Goal: Task Accomplishment & Management: Manage account settings

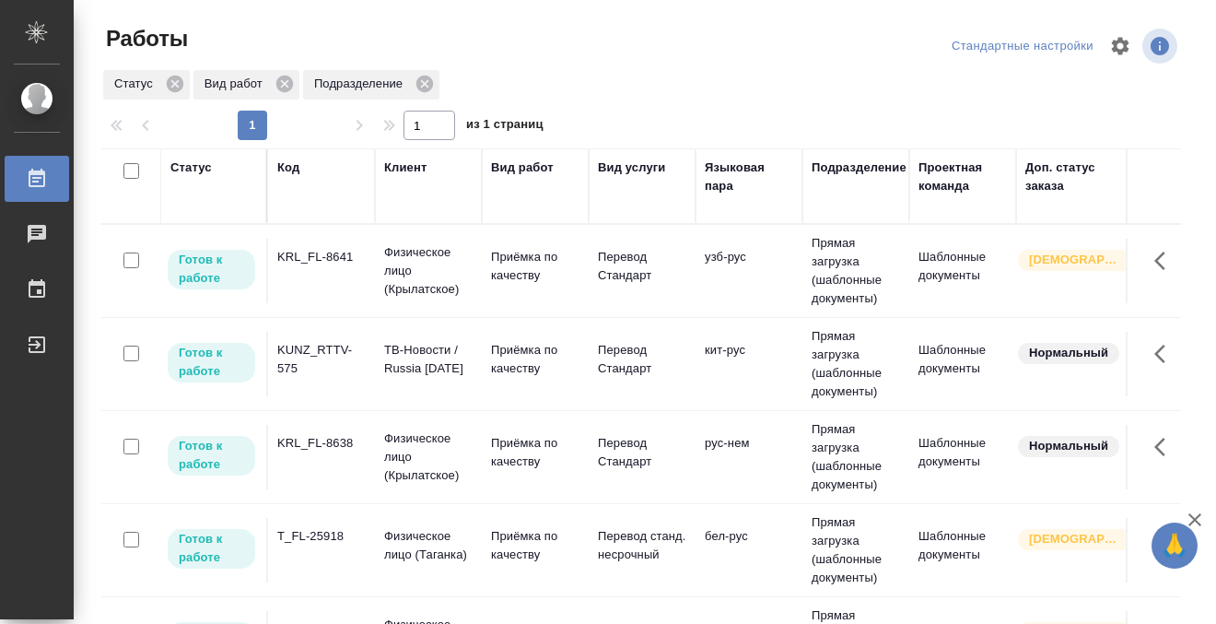
click at [295, 165] on div "Код" at bounding box center [288, 167] width 22 height 18
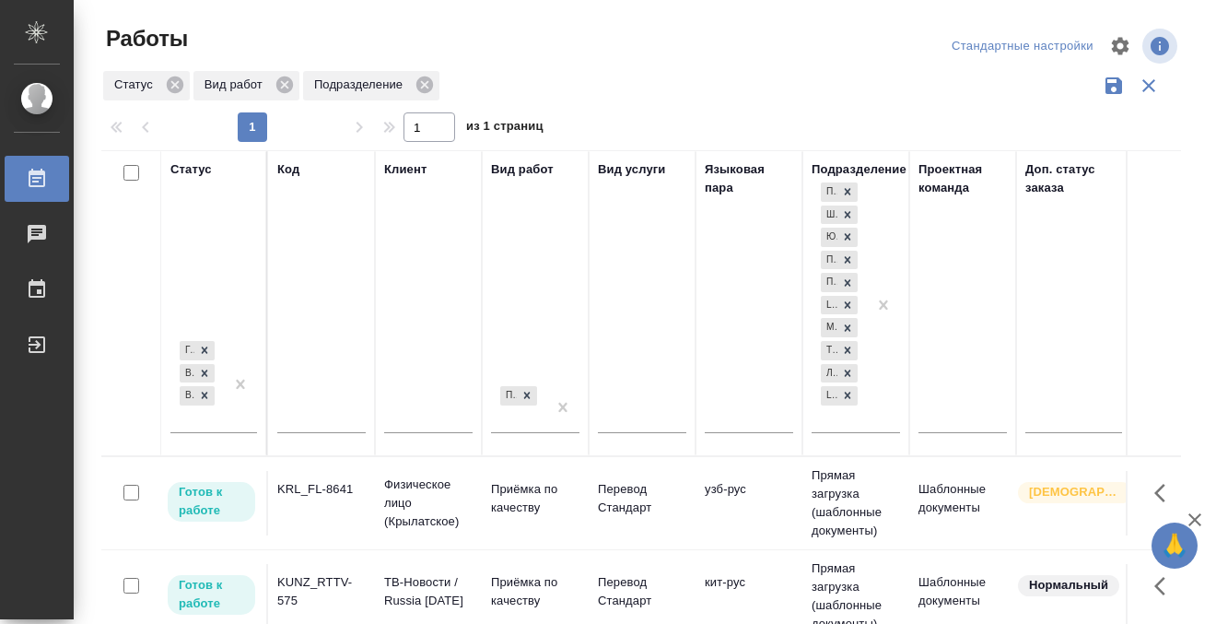
click at [303, 412] on input "text" at bounding box center [321, 420] width 88 height 23
paste input "KRL_FL-8645"
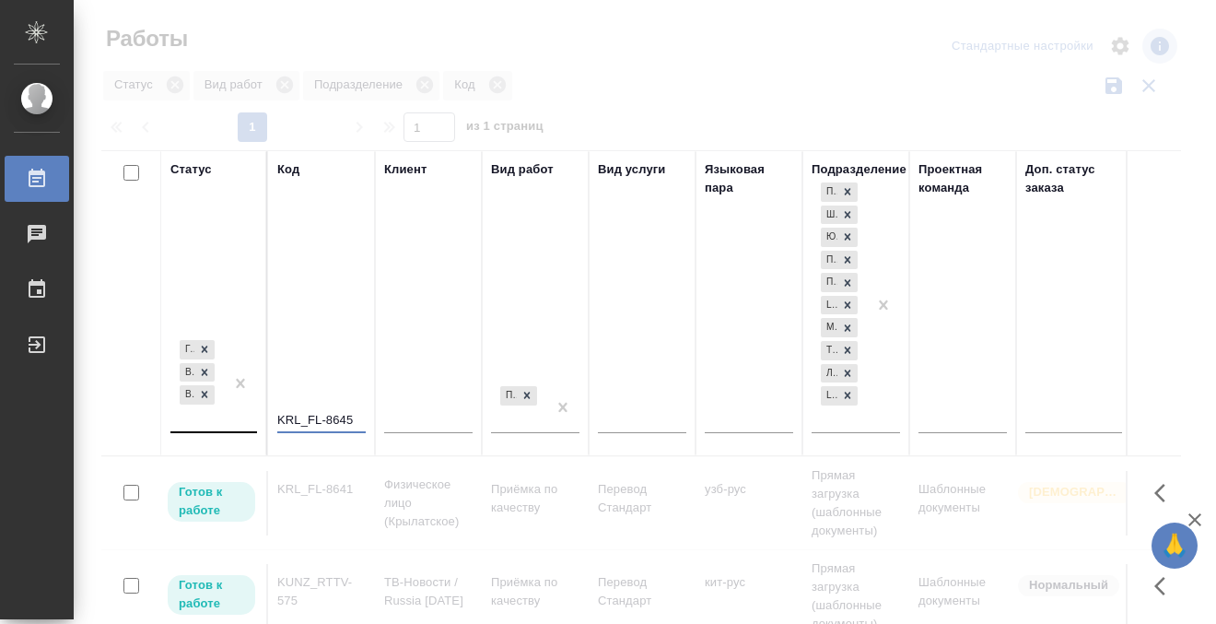
type input "KRL_FL-8645"
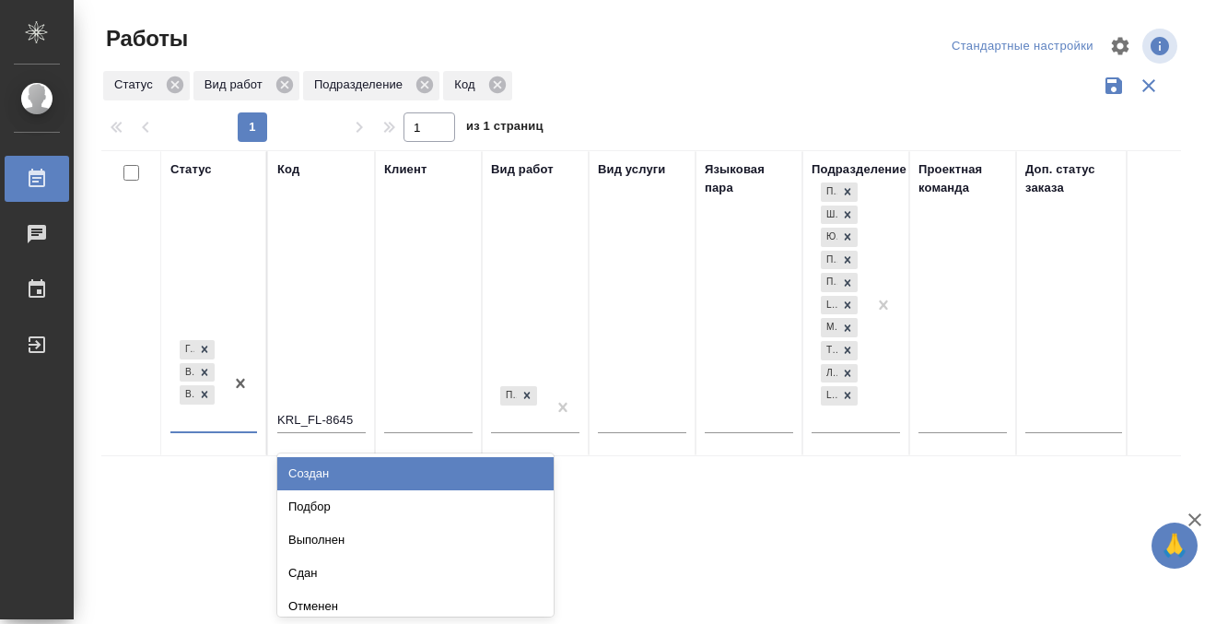
click at [229, 420] on div at bounding box center [240, 383] width 33 height 95
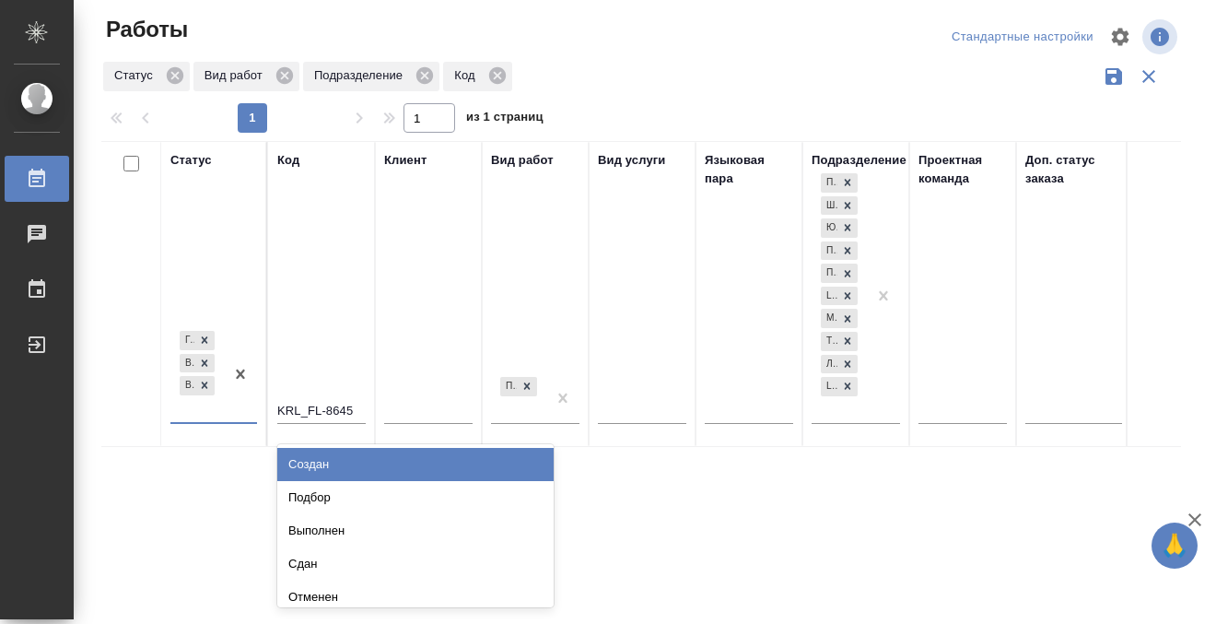
scroll to position [10, 0]
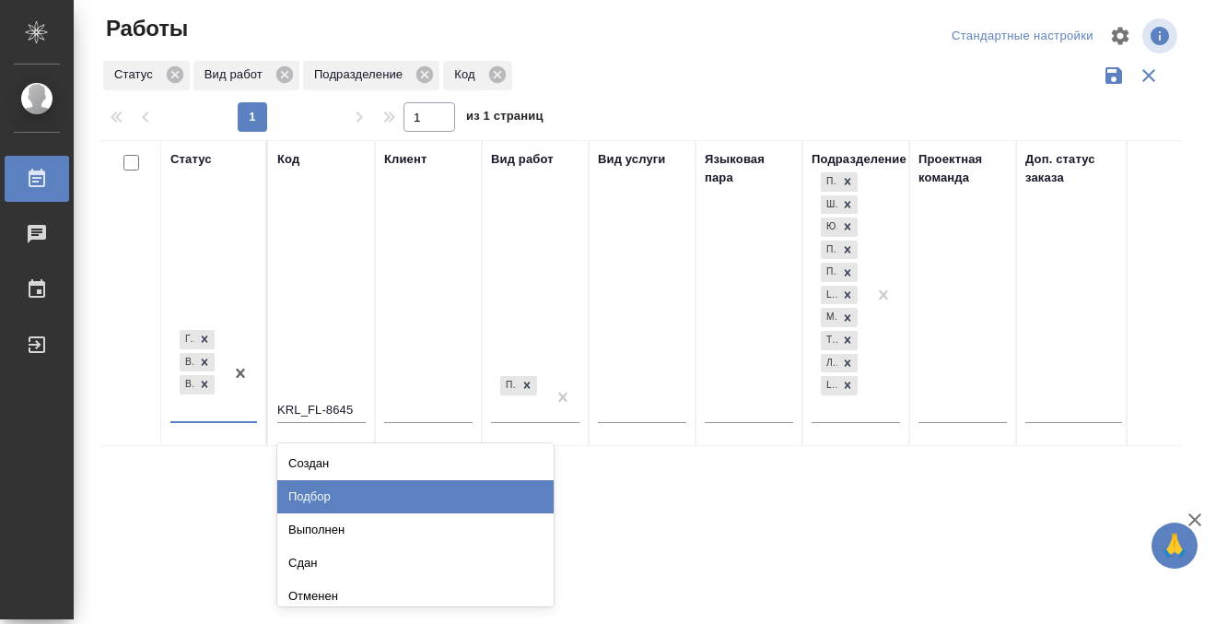
click at [307, 485] on div "Подбор" at bounding box center [415, 496] width 276 height 33
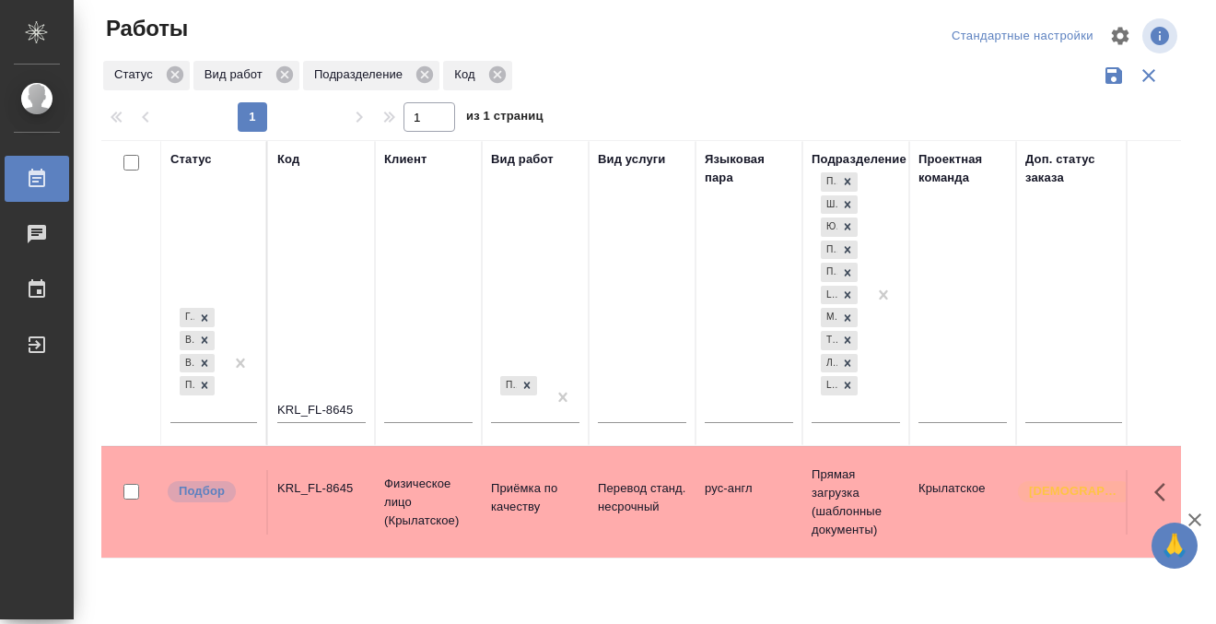
click at [307, 485] on div "KRL_FL-8645" at bounding box center [321, 488] width 88 height 18
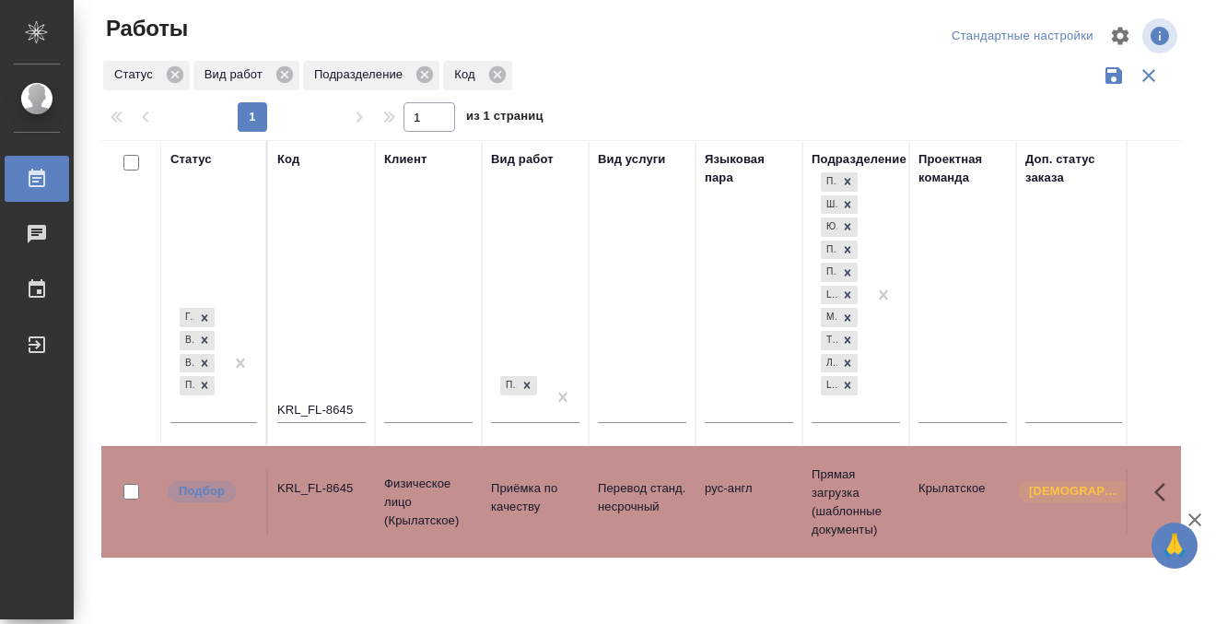
click at [47, 172] on icon at bounding box center [37, 179] width 22 height 22
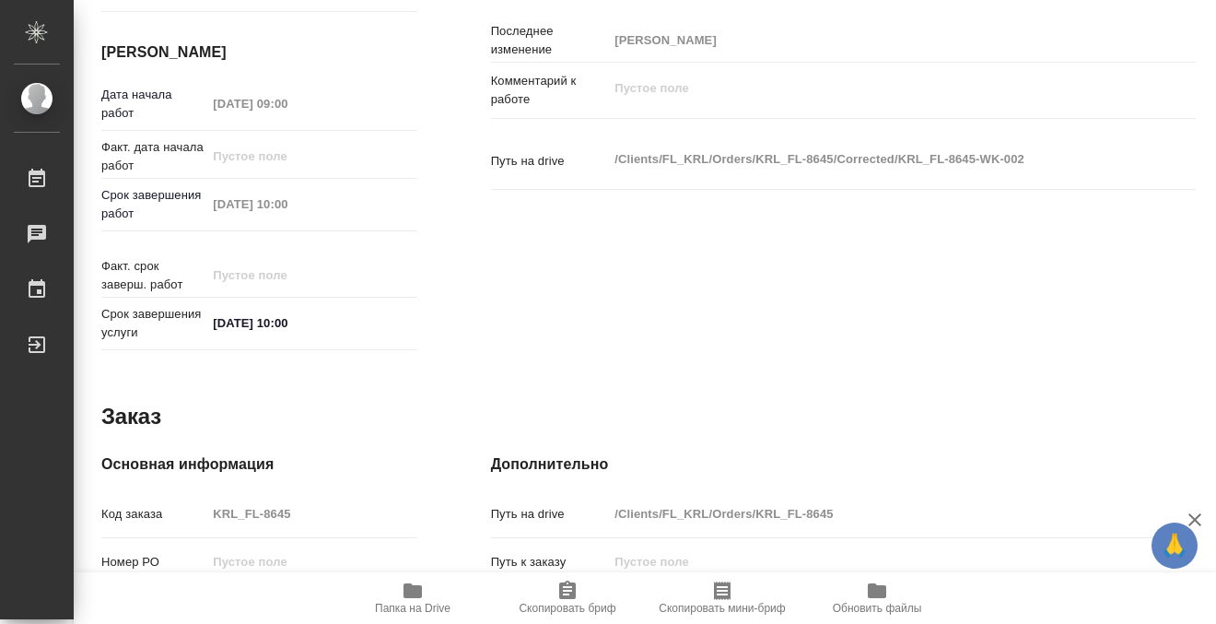
scroll to position [985, 0]
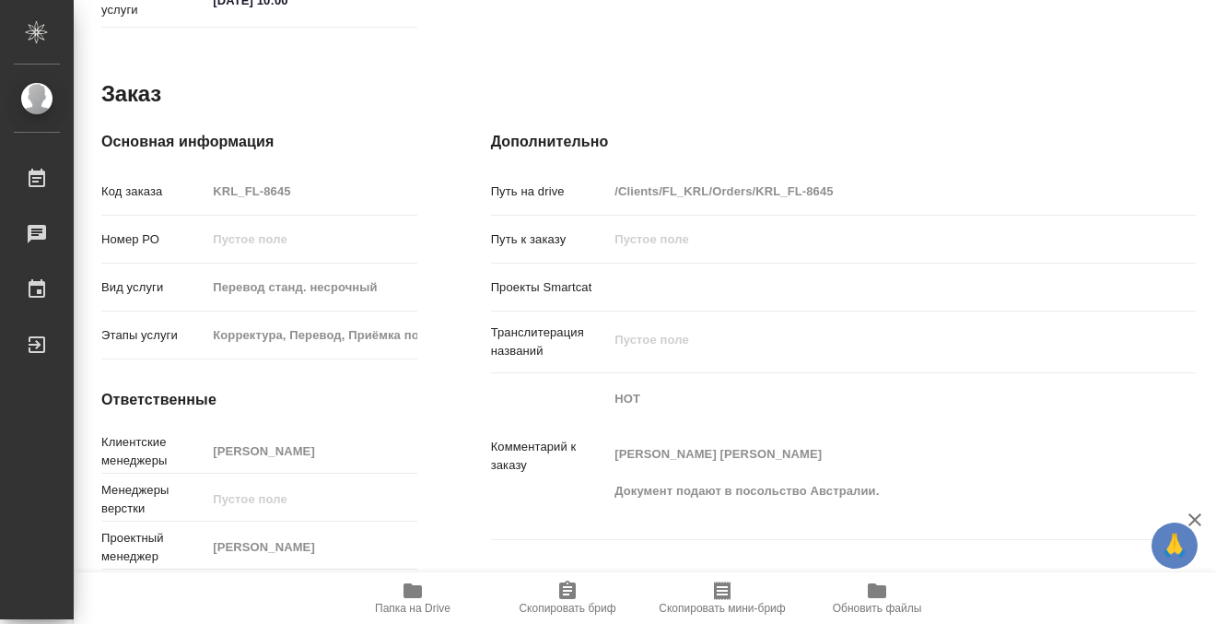
click at [412, 596] on icon "button" at bounding box center [412, 590] width 18 height 15
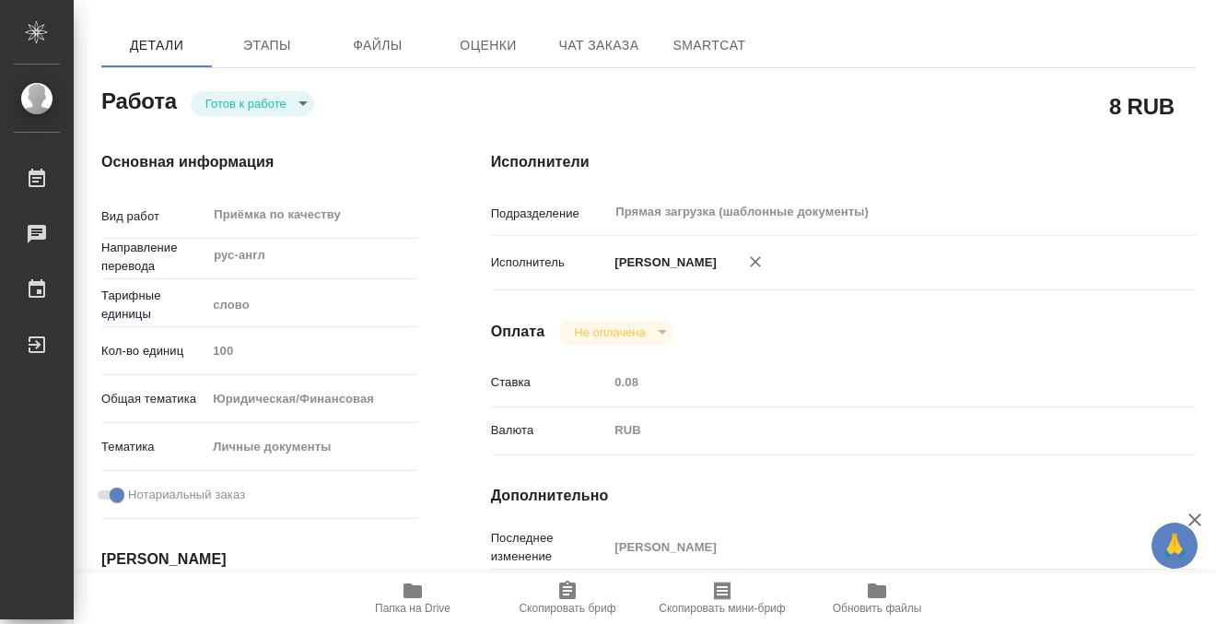
scroll to position [0, 0]
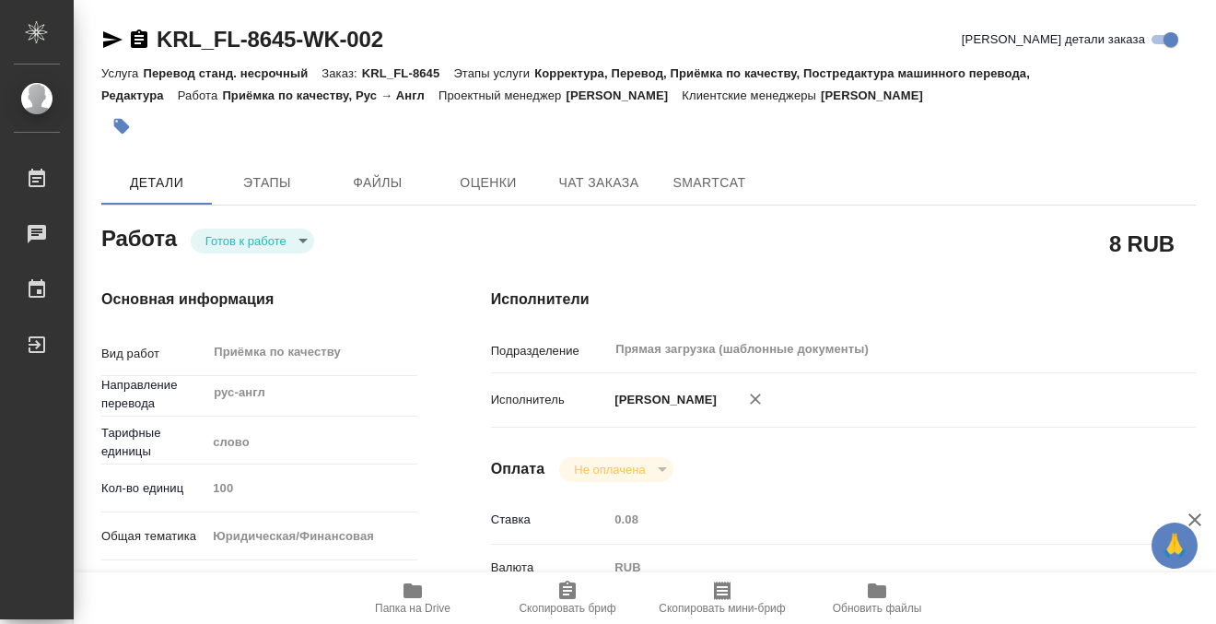
click at [132, 130] on button "button" at bounding box center [121, 126] width 41 height 41
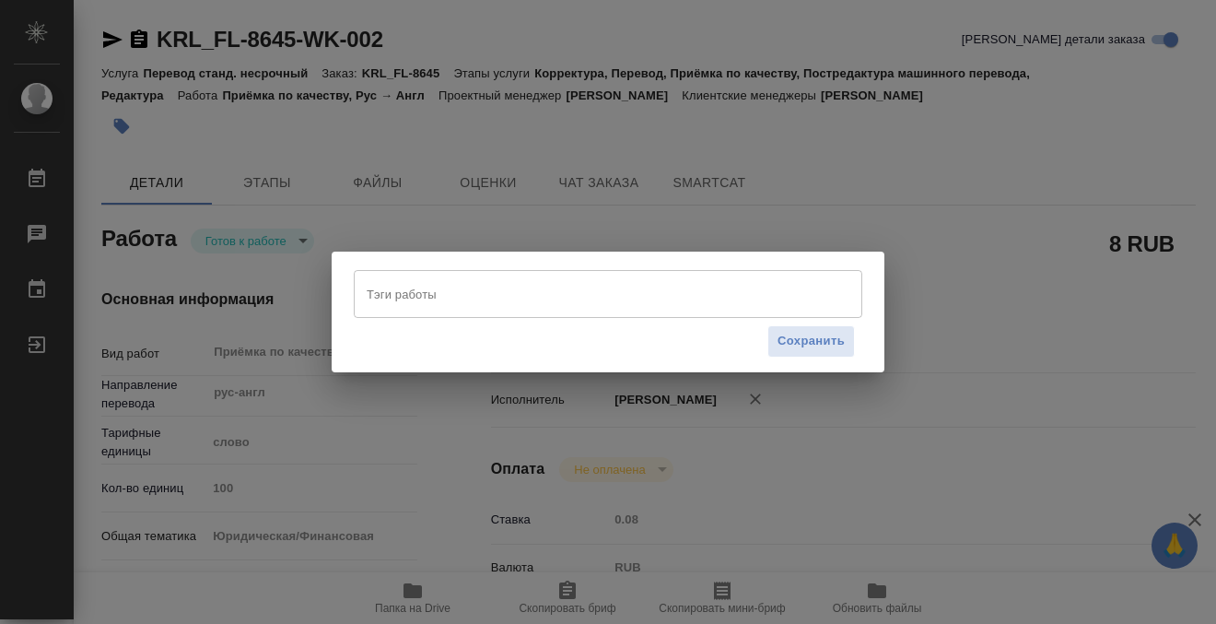
click at [478, 320] on div "Сохранить" at bounding box center [608, 341] width 509 height 47
click at [478, 307] on input "Тэги работы" at bounding box center [590, 293] width 457 height 31
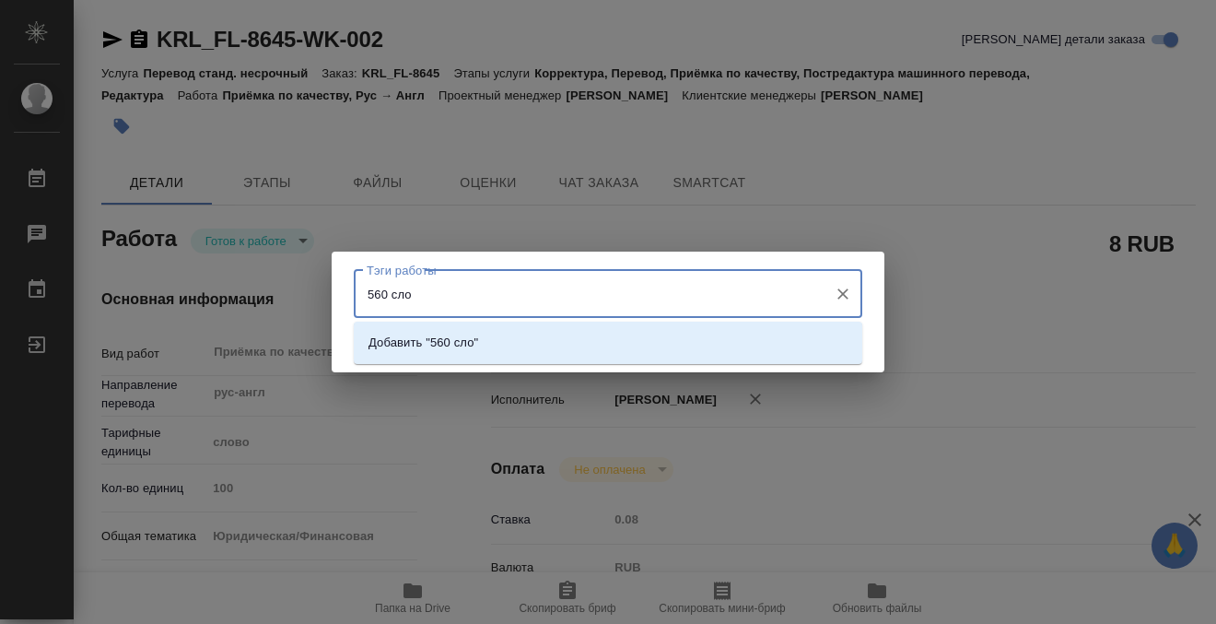
type input "560 слов"
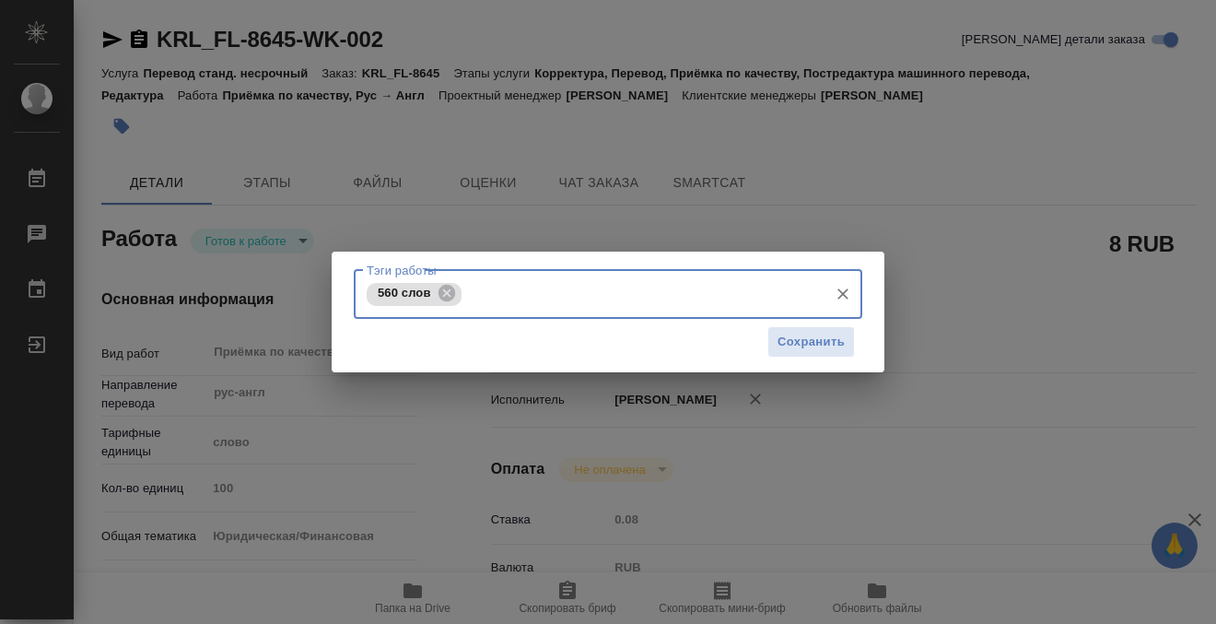
click at [864, 344] on div "Тэги работы 560 слов Тэги работы Сохранить" at bounding box center [608, 312] width 553 height 122
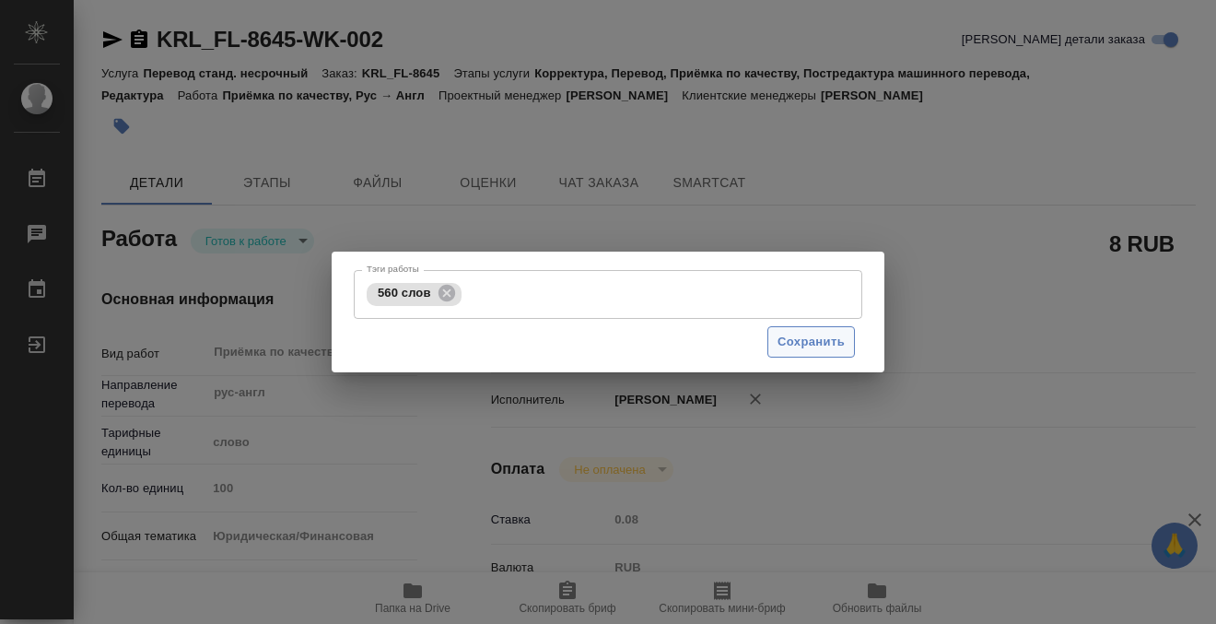
click at [796, 342] on span "Сохранить" at bounding box center [811, 342] width 67 height 21
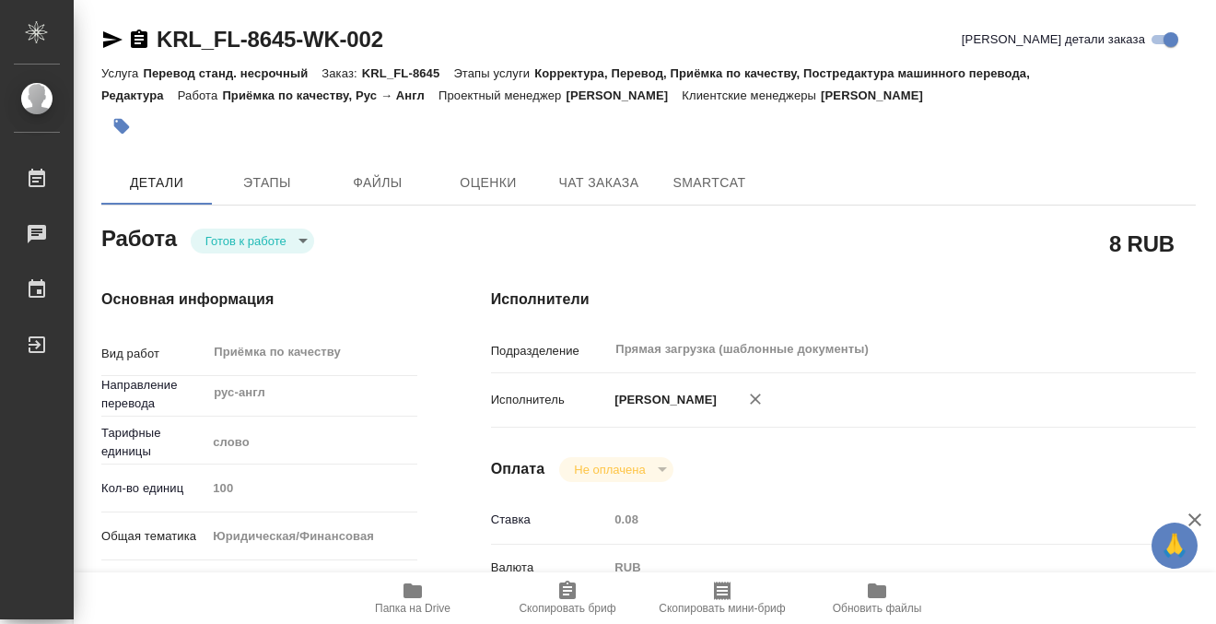
type input "readyForWork"
type input "рус-англ"
type input "5a8b1489cc6b4906c91bfd90"
type input "100"
type input "yr-fn"
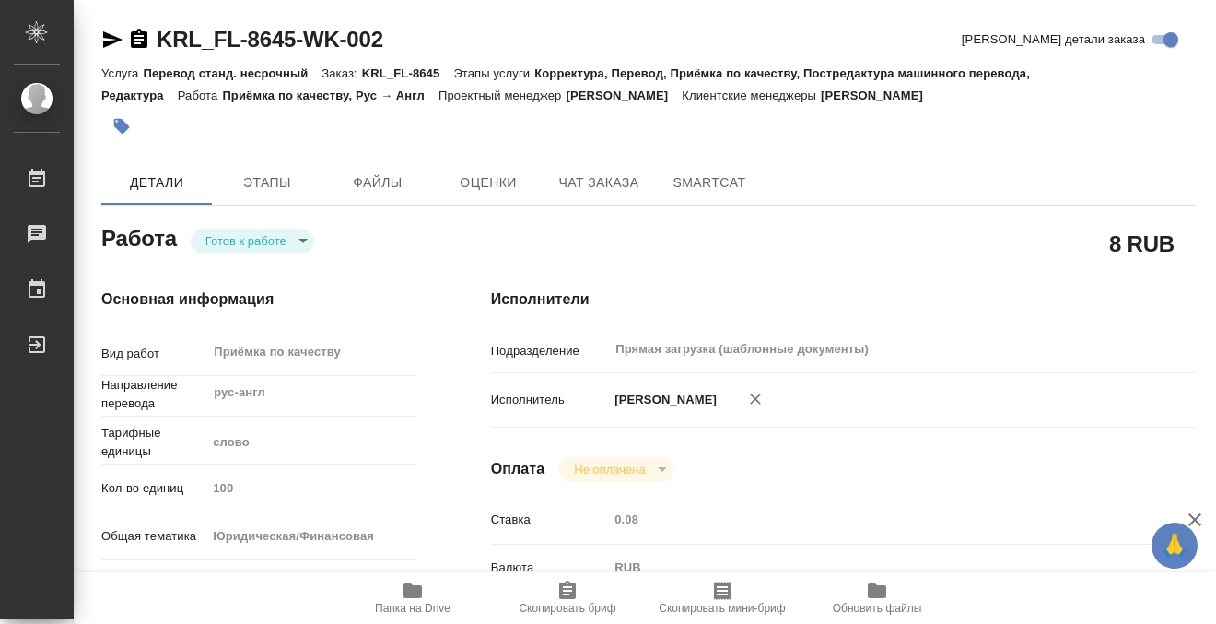
type input "5a8b8b956a9677013d343cfe"
checkbox input "true"
type input "[DATE] 09:00"
type input "[DATE] 10:00"
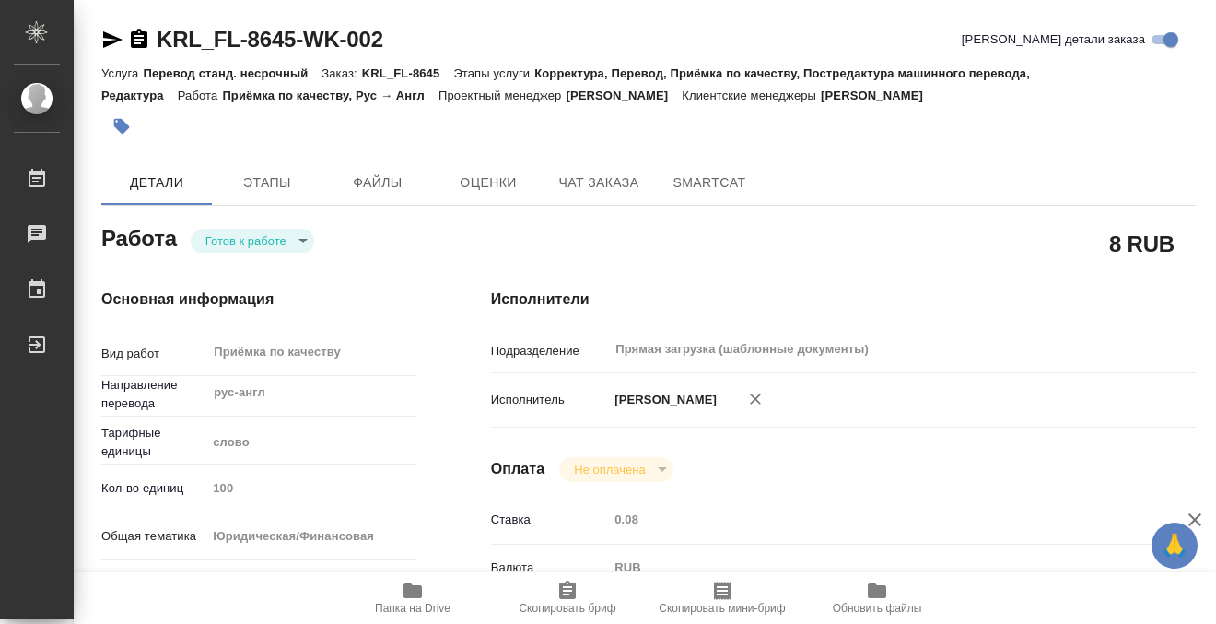
type input "Прямая загрузка (шаблонные документы)"
type input "notPayed"
type input "0.08"
type input "RUB"
type input "Кобзева Елизавета"
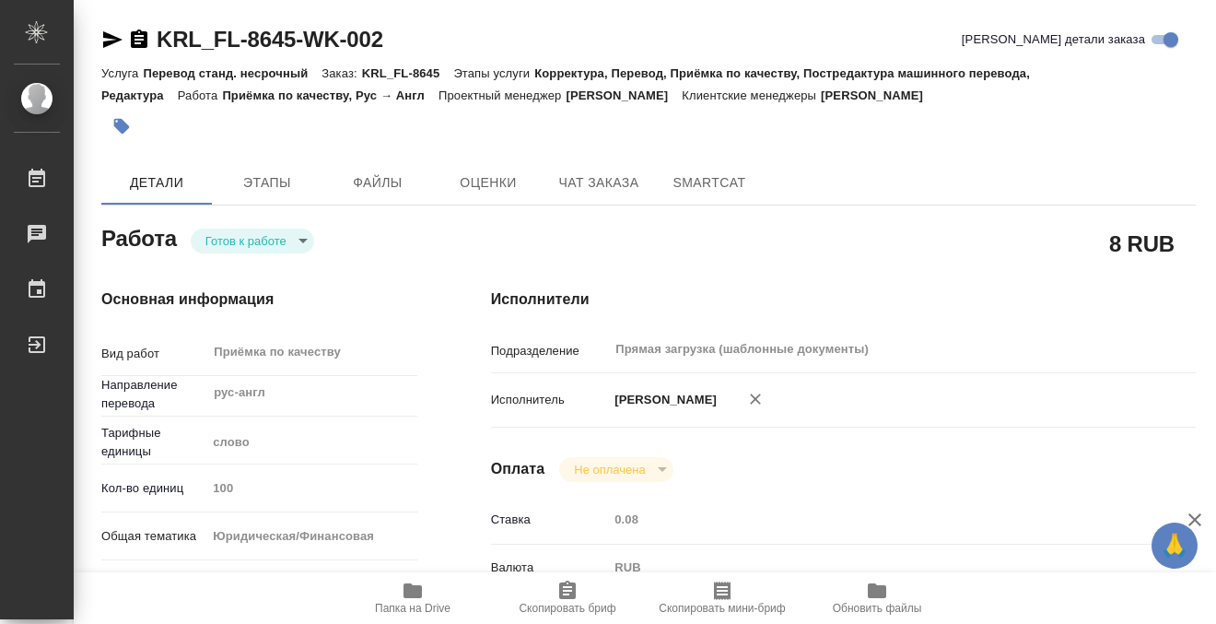
type input "KRL_FL-8645"
type input "Перевод станд. несрочный"
type input "Корректура, Перевод, Приёмка по качеству, Постредактура машинного перевода, Ред…"
type input "[PERSON_NAME]"
type input "/Clients/FL_KRL/Orders/KRL_FL-8645"
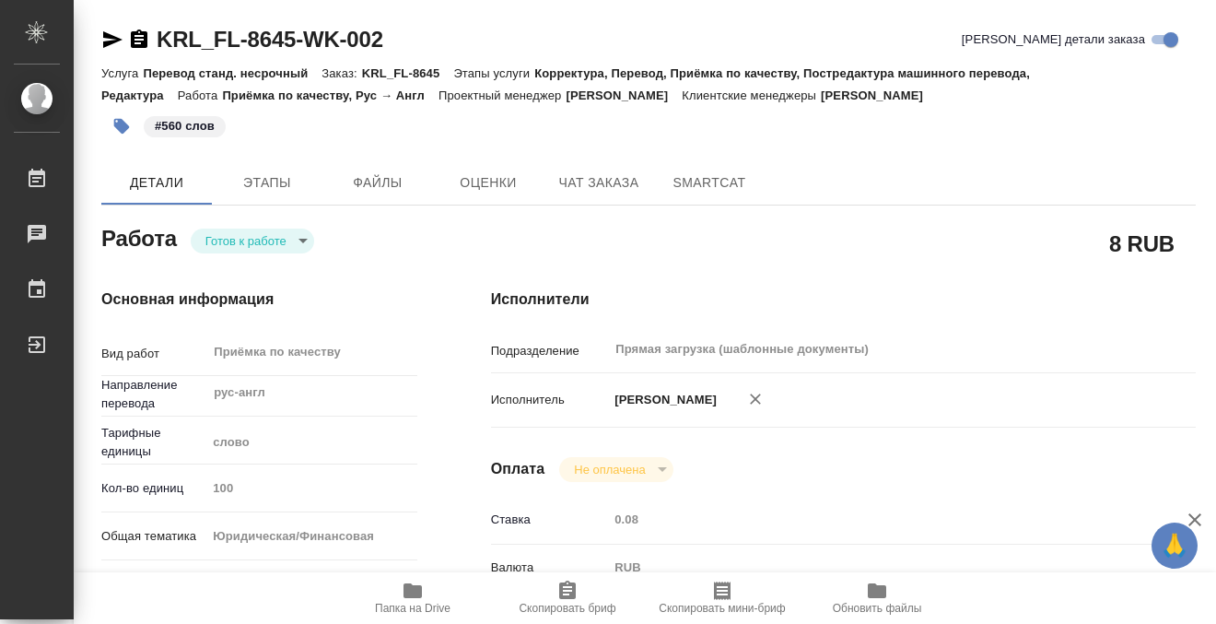
click at [288, 234] on body "🙏 .cls-1 fill:#fff; AWATERA Kobzeva Elizaveta Работы 0 Чаты График Выйти KRL_FL…" at bounding box center [608, 312] width 1216 height 624
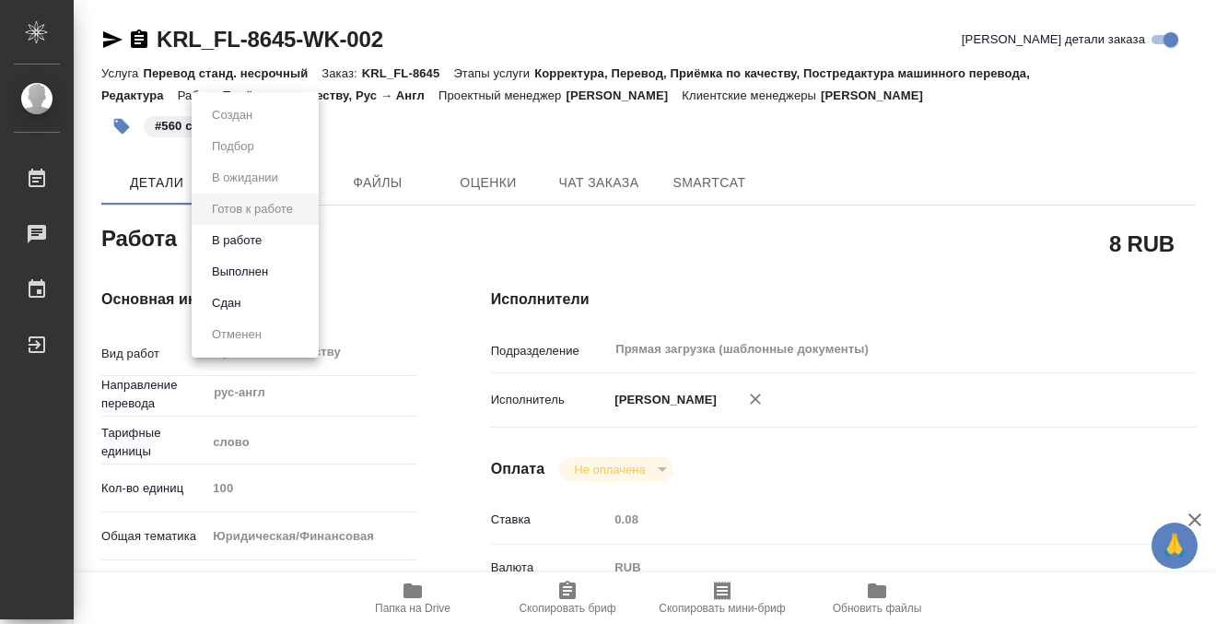
click at [275, 273] on li "Выполнен" at bounding box center [255, 271] width 127 height 31
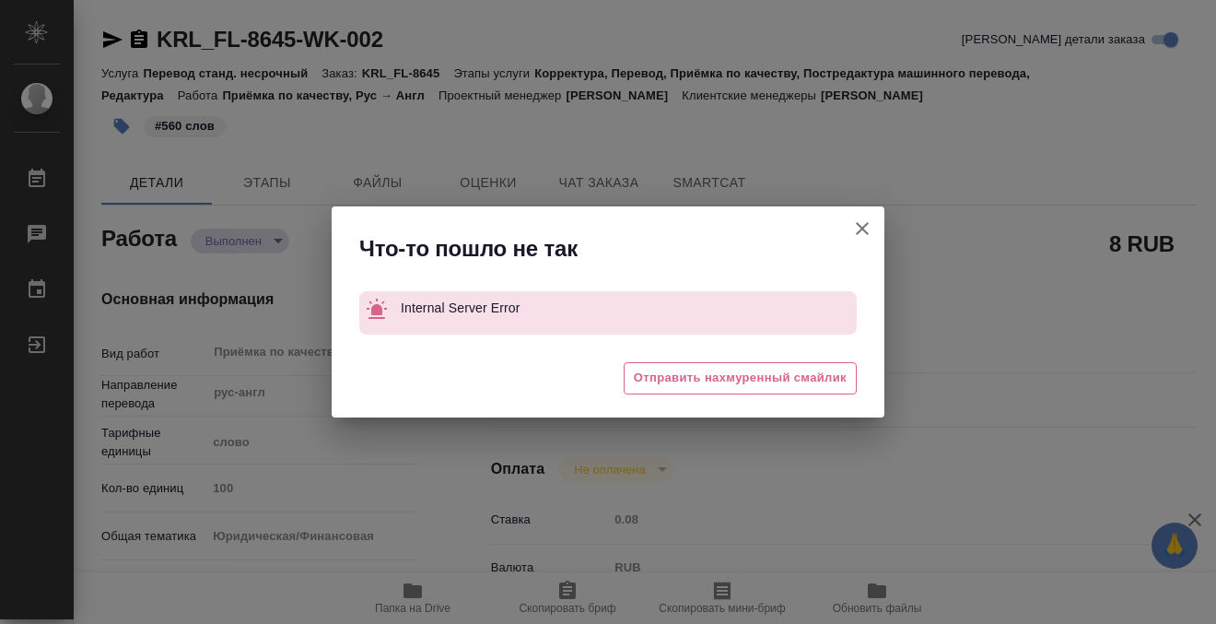
type textarea "x"
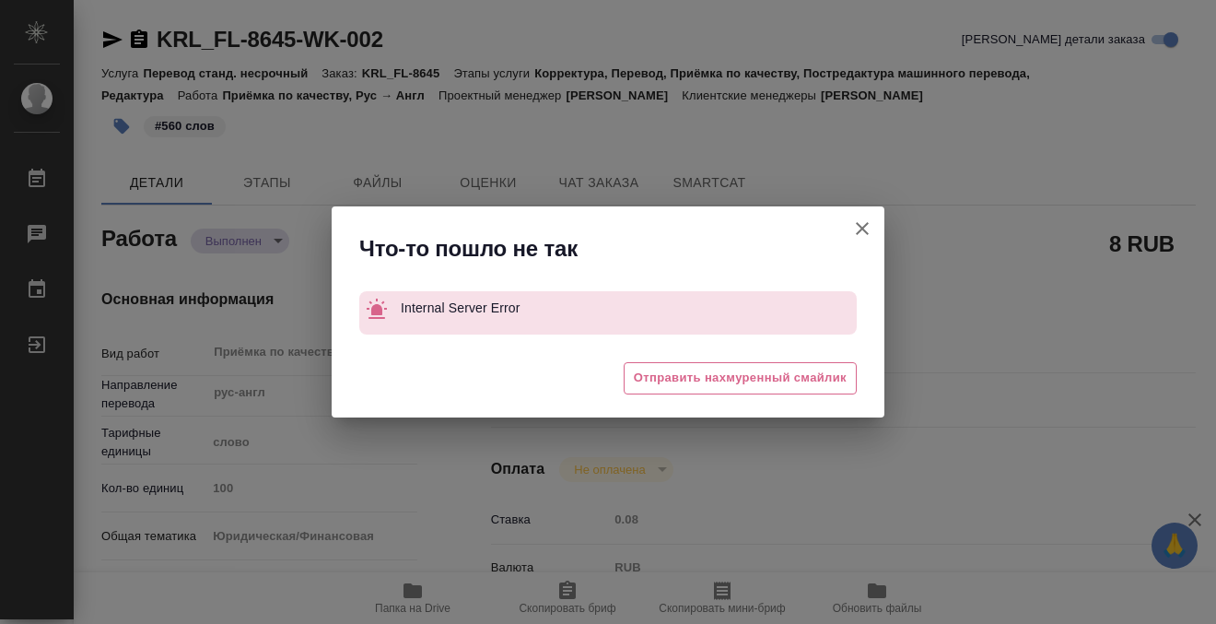
type textarea "x"
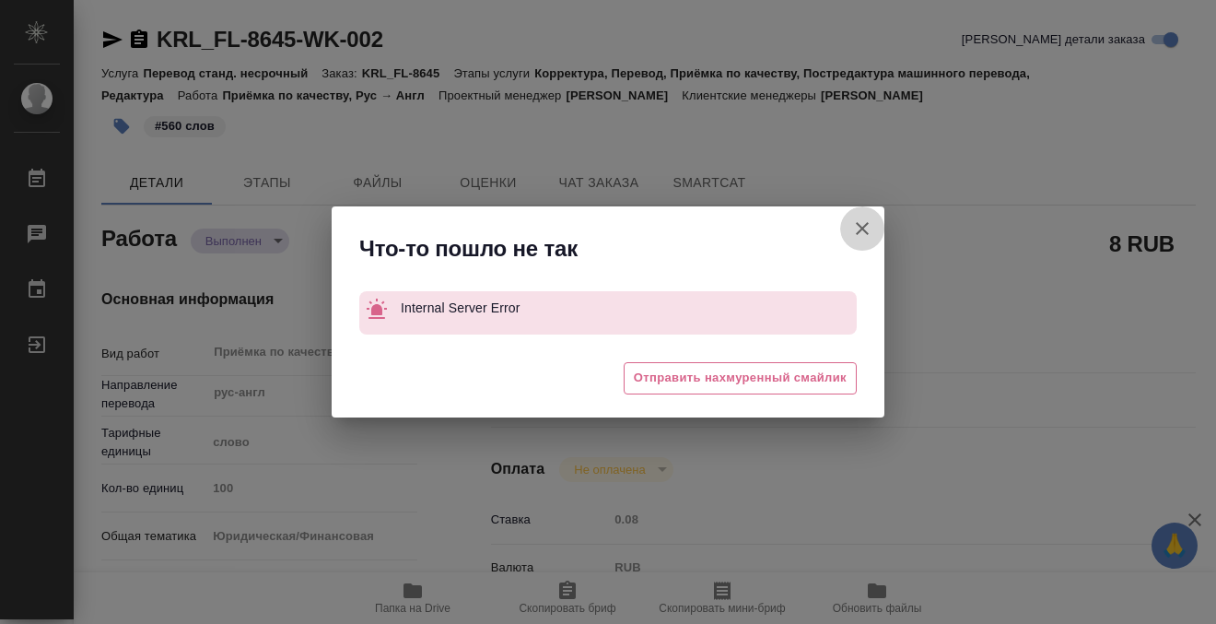
click at [865, 216] on button "[PERSON_NAME] детали заказа" at bounding box center [862, 228] width 44 height 44
type textarea "x"
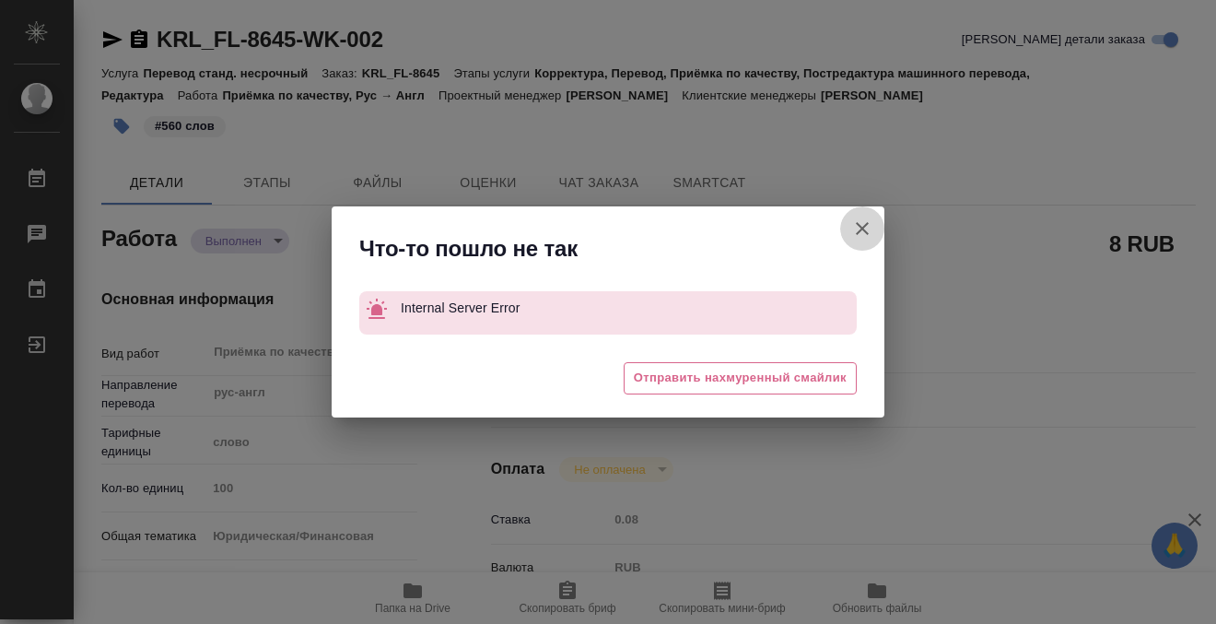
type textarea "x"
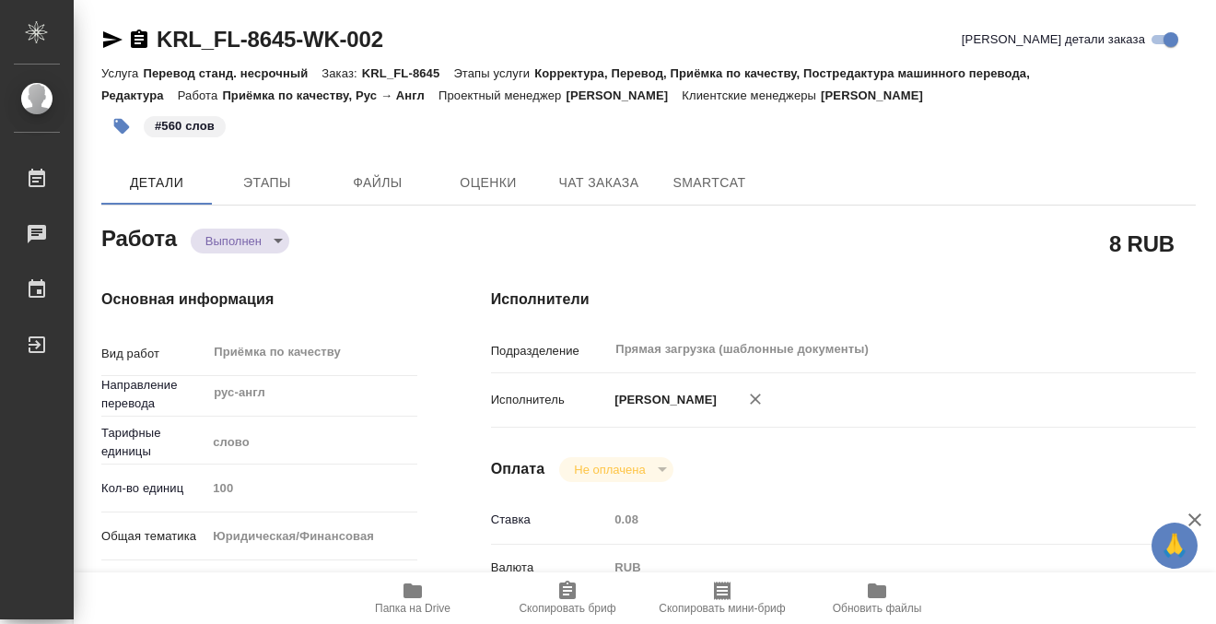
click at [138, 37] on icon "button" at bounding box center [139, 38] width 17 height 18
